Goal: Task Accomplishment & Management: Use online tool/utility

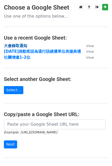
click at [24, 46] on strong "大會錄取通知" at bounding box center [15, 45] width 23 height 5
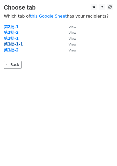
click at [15, 42] on strong "第1批-1-1" at bounding box center [13, 44] width 19 height 5
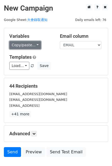
click at [35, 44] on link "Copy/paste..." at bounding box center [25, 45] width 32 height 8
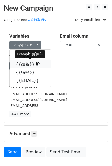
click at [24, 63] on link "{{姓名}}" at bounding box center [30, 64] width 41 height 8
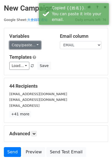
click at [25, 45] on link "Copy/paste..." at bounding box center [25, 45] width 32 height 8
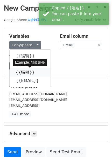
click at [25, 70] on link "{{職稱}}" at bounding box center [30, 72] width 41 height 8
